Goal: Information Seeking & Learning: Check status

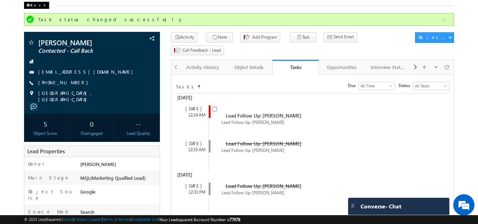
click at [31, 6] on div "Back" at bounding box center [36, 5] width 25 height 7
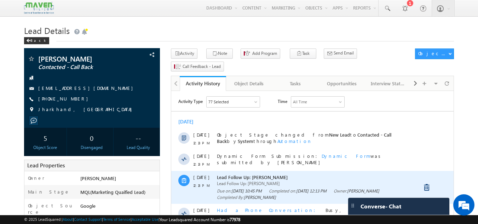
scroll to position [35, 0]
